Goal: Information Seeking & Learning: Compare options

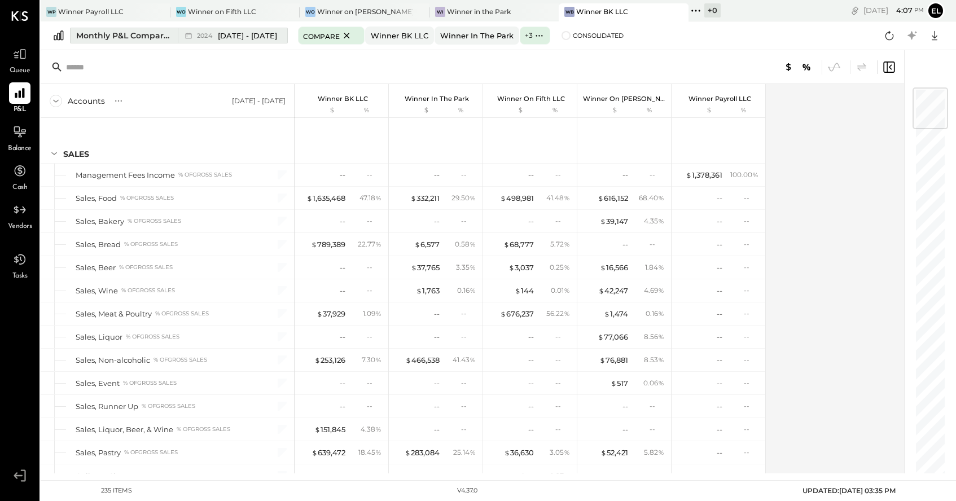
click at [249, 38] on span "[DATE] - [DATE]" at bounding box center [247, 35] width 59 height 11
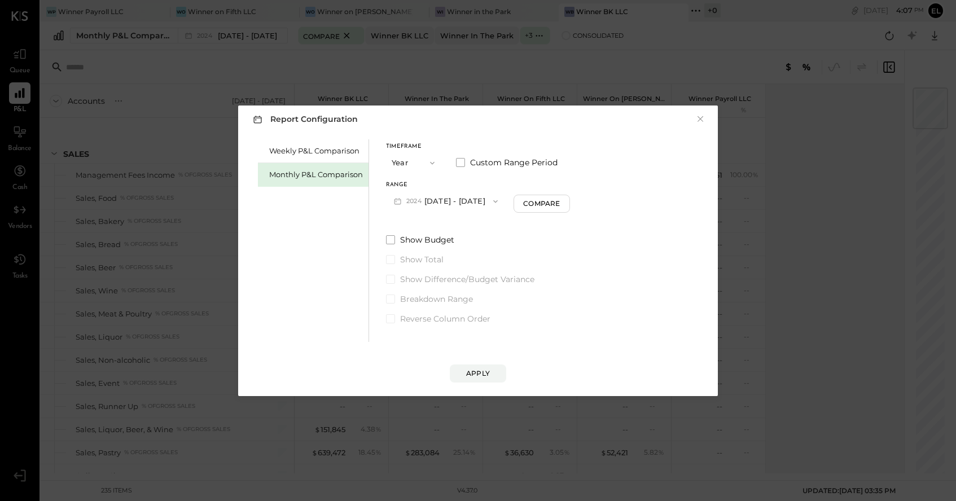
click at [426, 162] on span "button" at bounding box center [429, 163] width 15 height 9
click at [409, 220] on span "Year" at bounding box center [402, 223] width 15 height 7
click at [559, 203] on div "Compare" at bounding box center [541, 204] width 37 height 10
click at [539, 201] on icon "button" at bounding box center [537, 201] width 3 height 6
click at [476, 372] on div "Apply" at bounding box center [478, 373] width 24 height 10
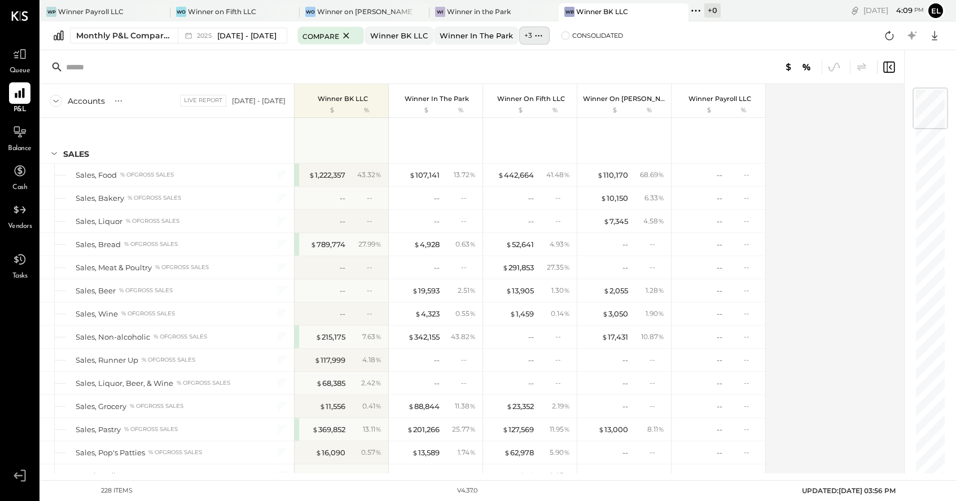
click at [539, 32] on icon at bounding box center [539, 36] width 12 height 12
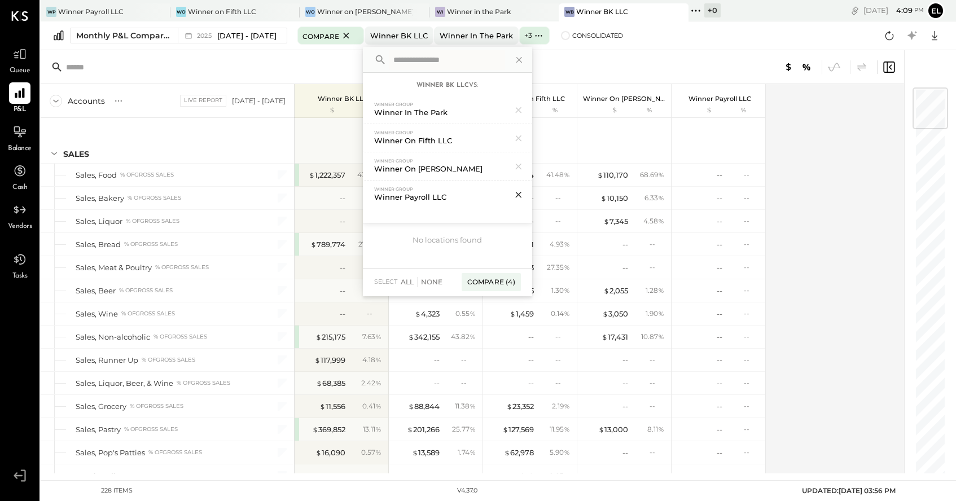
click at [526, 192] on icon at bounding box center [518, 194] width 15 height 15
click at [503, 262] on div "Compare (3)" at bounding box center [491, 265] width 59 height 18
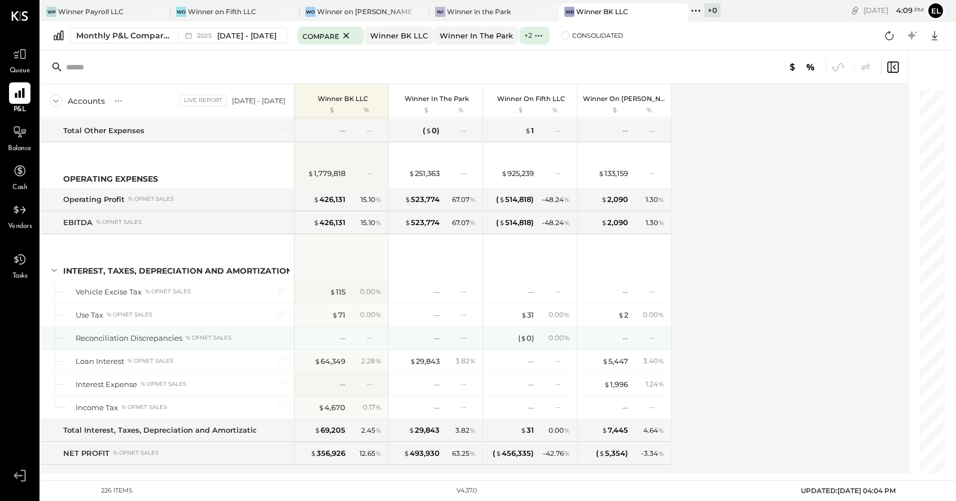
scroll to position [4247, 0]
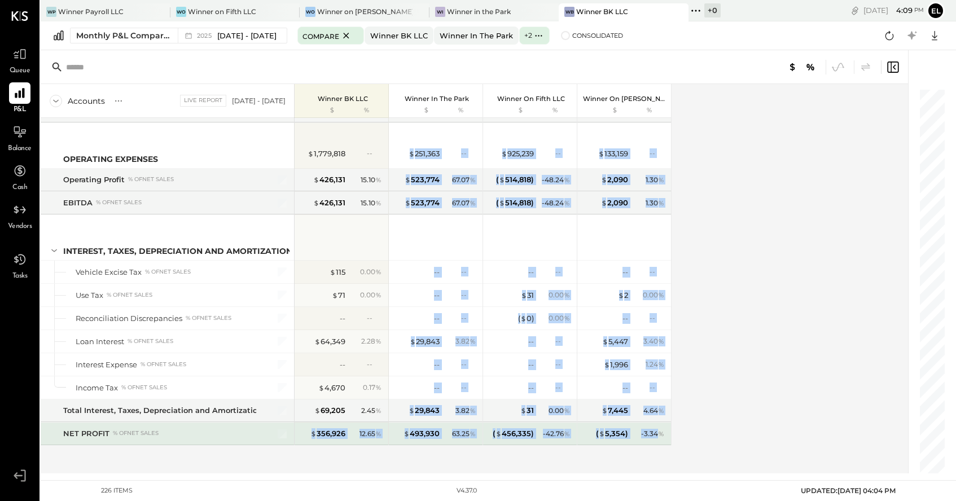
drag, startPoint x: 308, startPoint y: 433, endPoint x: 659, endPoint y: 431, distance: 351.0
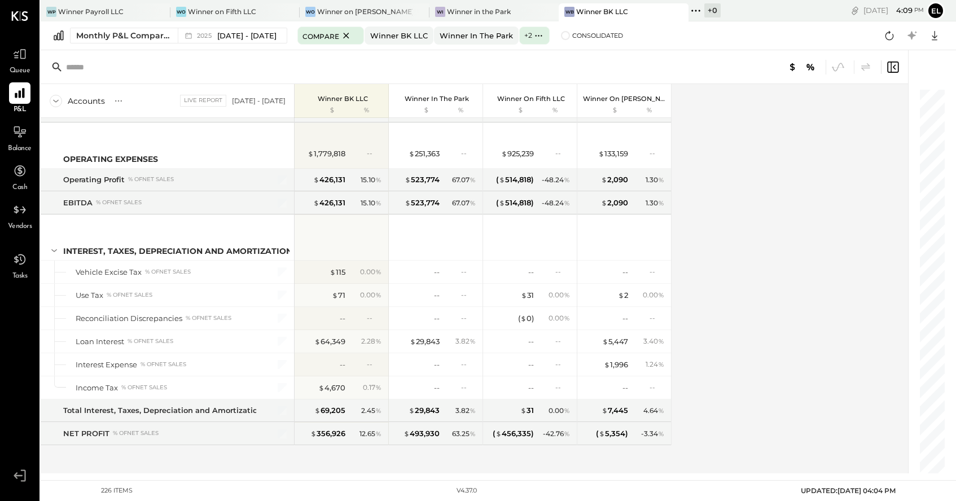
click at [701, 429] on div "Accounts S % GL Live Report [DATE] - [DATE] Winner BK LLC $ % Winner in the Par…" at bounding box center [475, 278] width 869 height 389
click at [570, 37] on span at bounding box center [565, 35] width 9 height 9
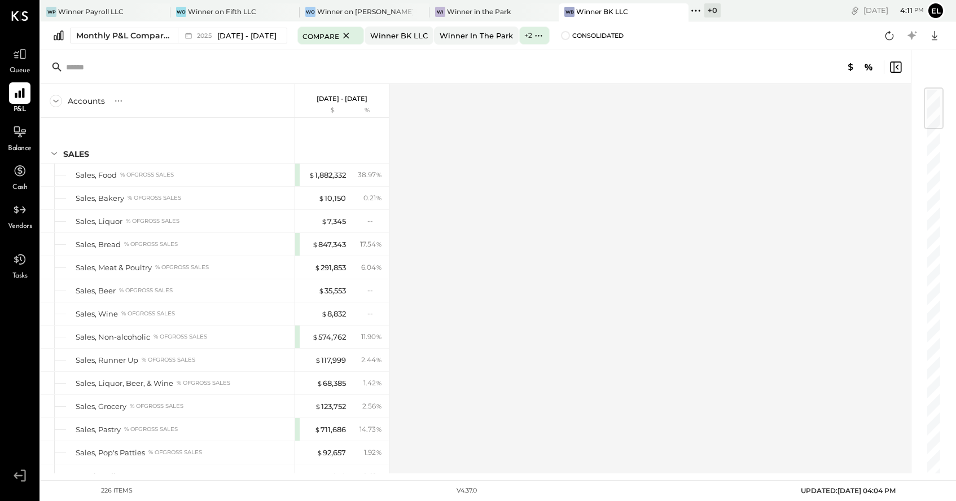
click at [346, 95] on p "[DATE] - [DATE]" at bounding box center [342, 99] width 51 height 8
click at [251, 37] on span "[DATE] - [DATE]" at bounding box center [246, 35] width 59 height 11
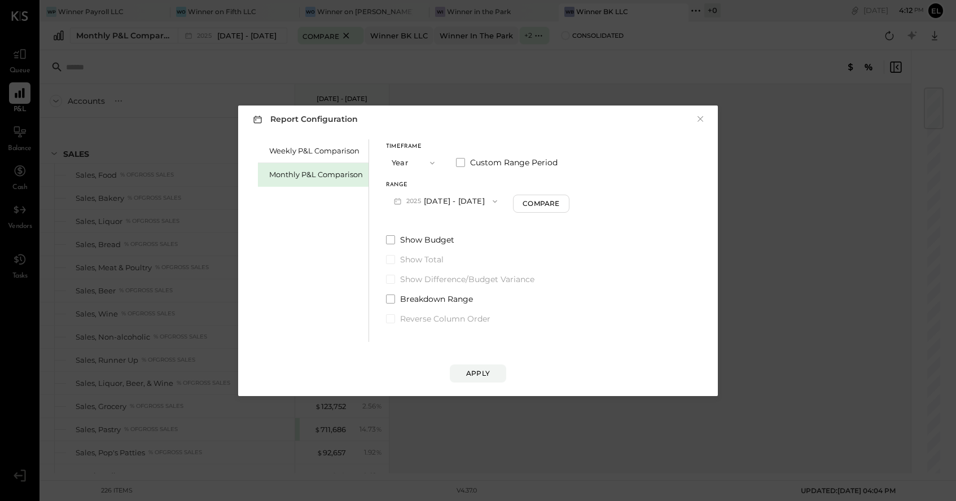
click at [420, 161] on button "Year" at bounding box center [414, 162] width 56 height 21
click at [411, 160] on span "Month" at bounding box center [406, 162] width 23 height 7
click at [471, 200] on button "M10 [DATE] - [DATE]" at bounding box center [444, 201] width 117 height 21
click at [552, 243] on label "Show Budget" at bounding box center [477, 239] width 182 height 11
click at [420, 160] on button "Month" at bounding box center [414, 162] width 56 height 21
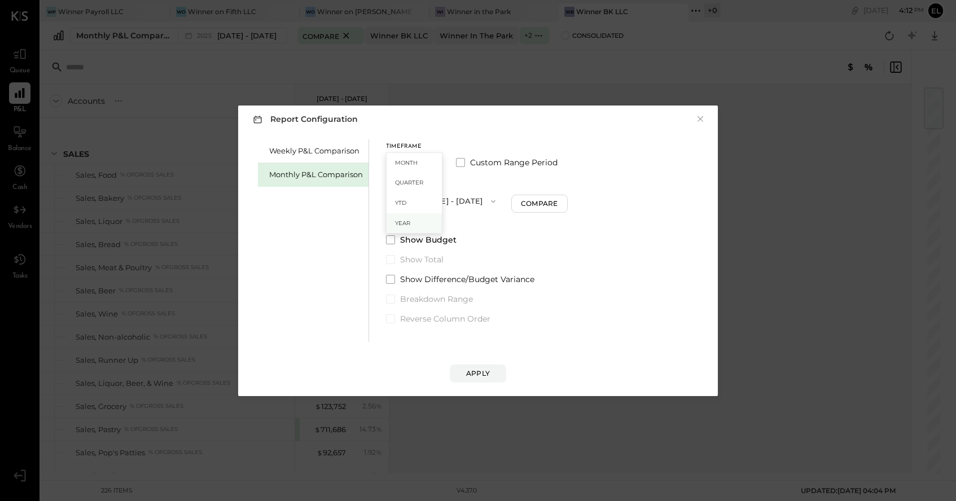
click at [410, 223] on div "Year" at bounding box center [414, 223] width 55 height 20
click at [482, 371] on div "Apply" at bounding box center [478, 373] width 24 height 10
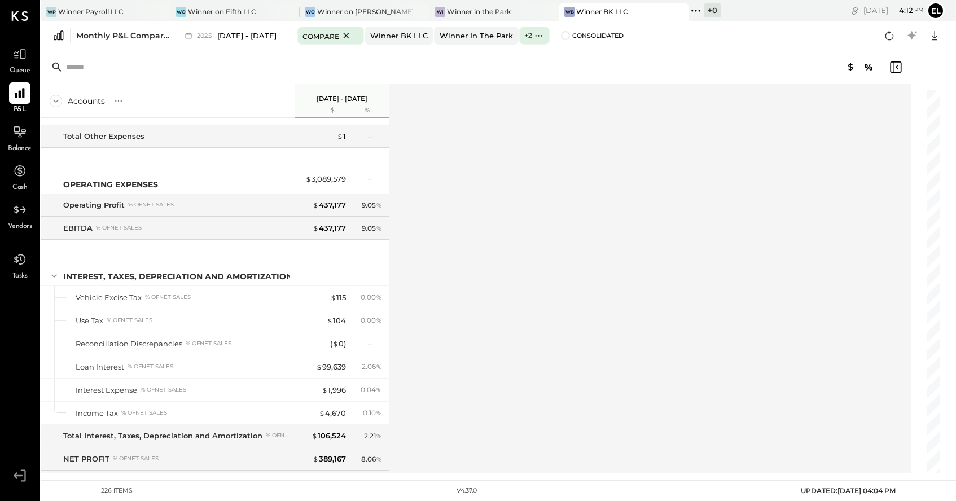
scroll to position [4247, 0]
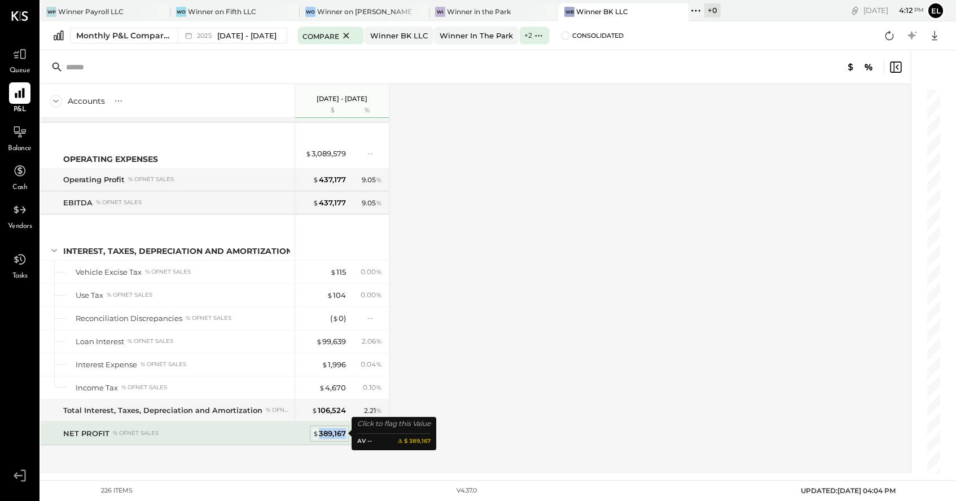
drag, startPoint x: 346, startPoint y: 432, endPoint x: 319, endPoint y: 432, distance: 27.1
click at [319, 432] on div "$ 389,167 8.06 %" at bounding box center [343, 434] width 85 height 23
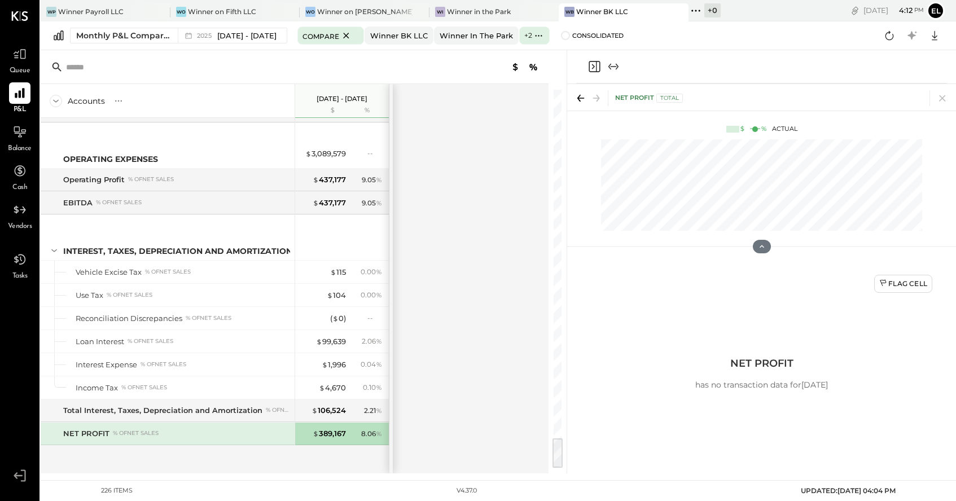
click at [484, 378] on div "Accounts S % GL [DATE] - [DATE] $ % SALES Sales, Food % of GROSS SALES Sales, B…" at bounding box center [296, 278] width 510 height 389
click at [946, 96] on icon at bounding box center [942, 98] width 16 height 16
